Goal: Navigation & Orientation: Find specific page/section

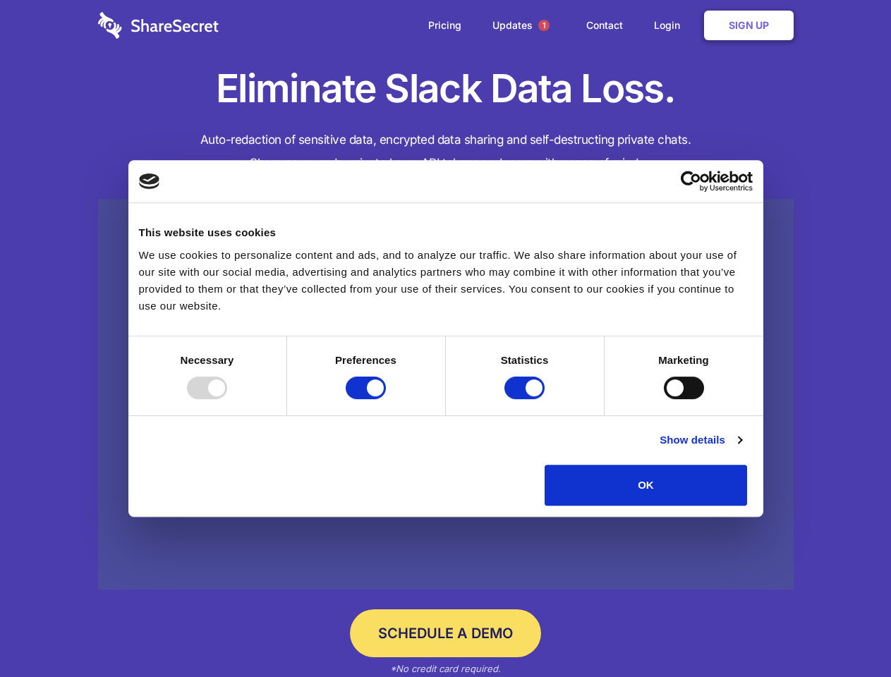
click at [227, 399] on div at bounding box center [207, 388] width 40 height 23
click at [386, 399] on input "Preferences" at bounding box center [366, 388] width 40 height 23
checkbox input "false"
click at [526, 399] on input "Statistics" at bounding box center [524, 388] width 40 height 23
checkbox input "false"
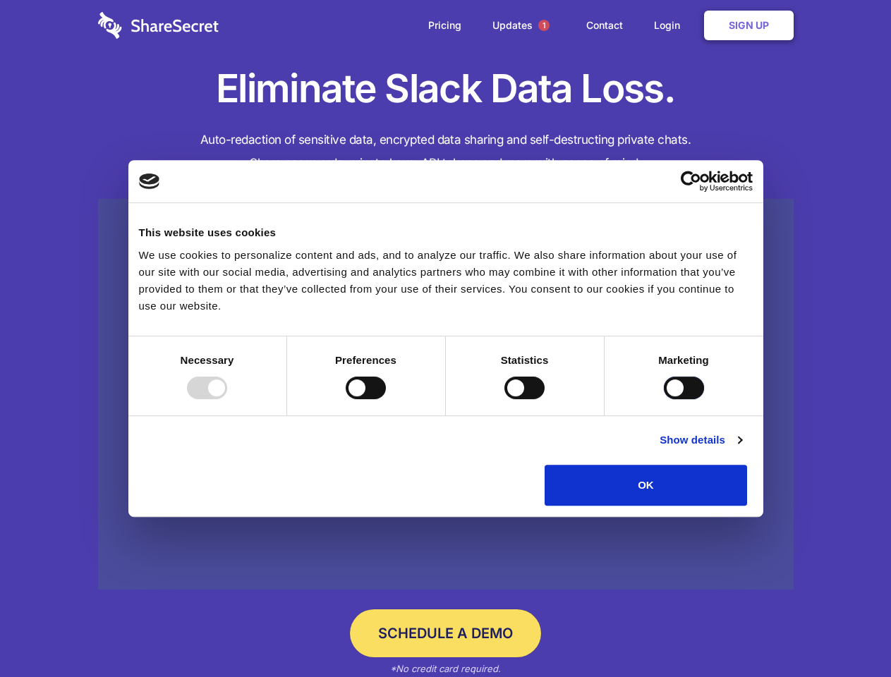
click at [664, 399] on input "Marketing" at bounding box center [684, 388] width 40 height 23
checkbox input "true"
click at [741, 449] on link "Show details" at bounding box center [700, 440] width 82 height 17
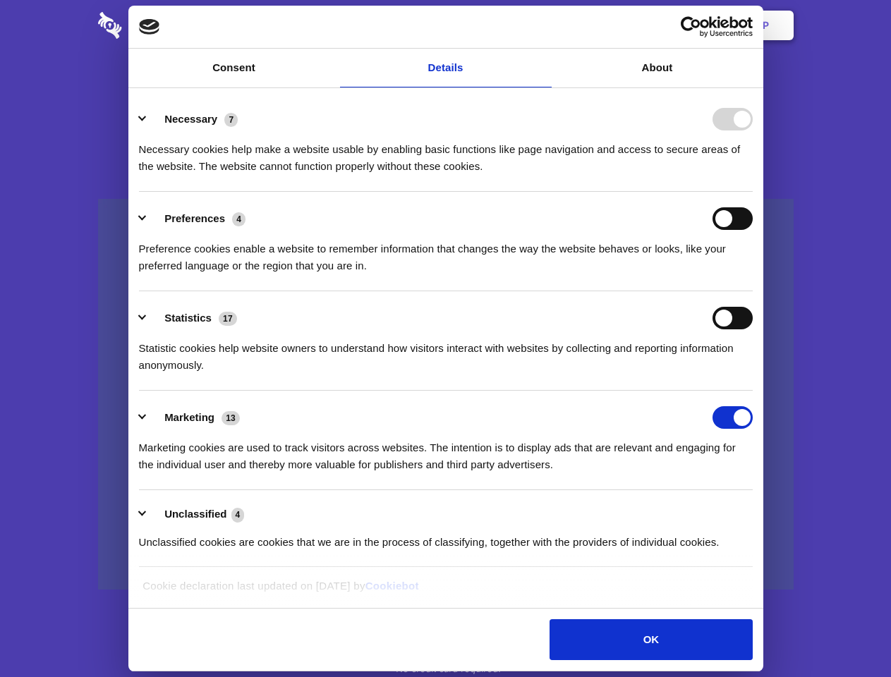
click at [753, 192] on li "Necessary 7 Necessary cookies help make a website usable by enabling basic func…" at bounding box center [446, 141] width 614 height 99
click at [543, 25] on span "1" at bounding box center [543, 25] width 11 height 11
